Goal: Use online tool/utility: Utilize a website feature to perform a specific function

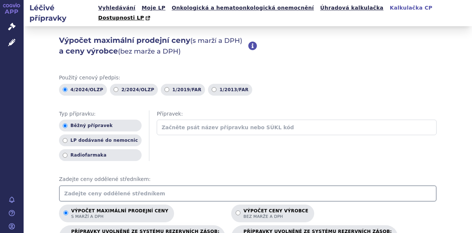
click at [77, 185] on input "text" at bounding box center [248, 193] width 378 height 16
click at [71, 185] on input "text" at bounding box center [248, 193] width 378 height 16
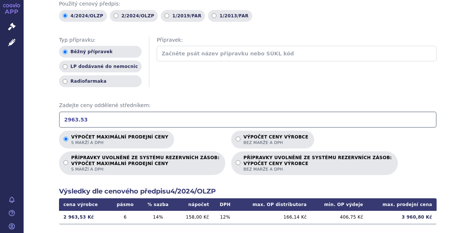
drag, startPoint x: 89, startPoint y: 105, endPoint x: -21, endPoint y: 116, distance: 110.4
click at [0, 116] on html "APP Správní řízení Léčivé přípravky Notifikace [GEOGRAPHIC_DATA] [PERSON_NAME]" at bounding box center [236, 116] width 472 height 233
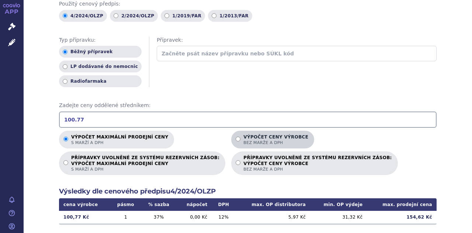
type input "100.77"
click at [231, 131] on label "Výpočet ceny výrobce bez marže a DPH" at bounding box center [272, 140] width 83 height 18
click at [236, 136] on input "Výpočet ceny výrobce bez marže a DPH" at bounding box center [238, 138] width 5 height 5
radio input "true"
